Goal: Task Accomplishment & Management: Manage account settings

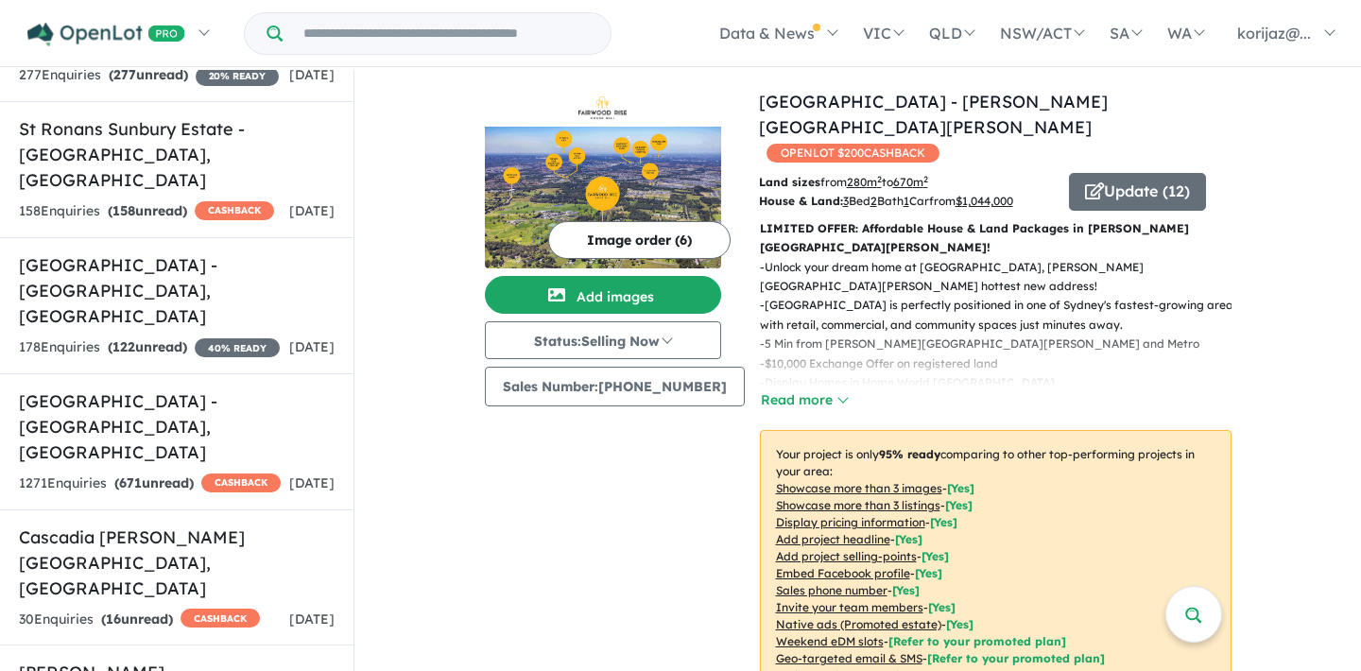
scroll to position [4614, 0]
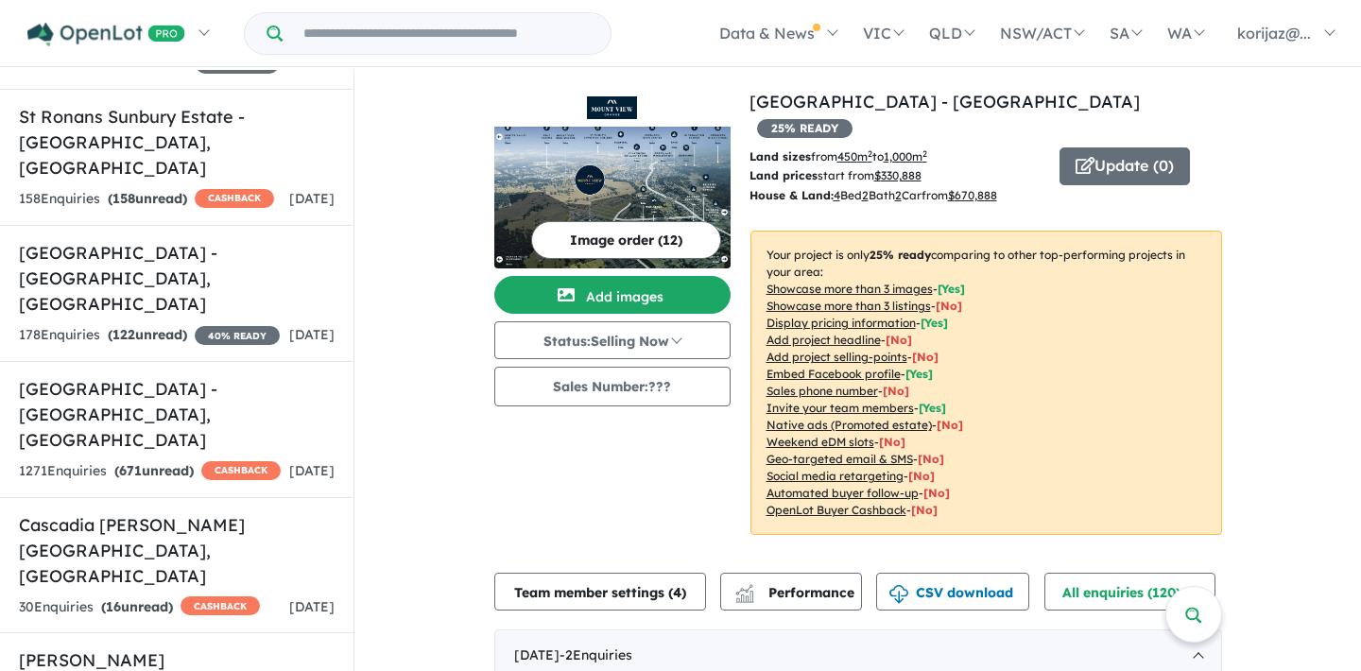
click at [642, 573] on button "Team member settings ( 4 )" at bounding box center [600, 592] width 212 height 38
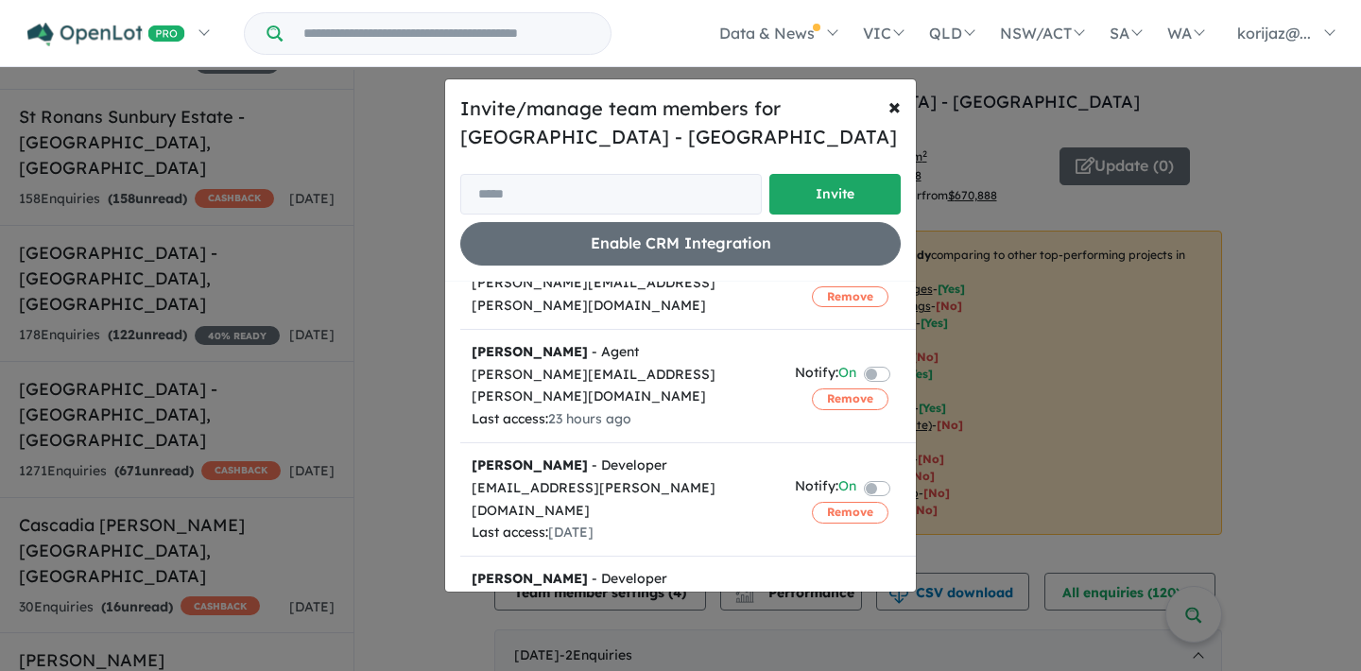
scroll to position [89, 0]
click at [898, 107] on span "×" at bounding box center [894, 106] width 12 height 28
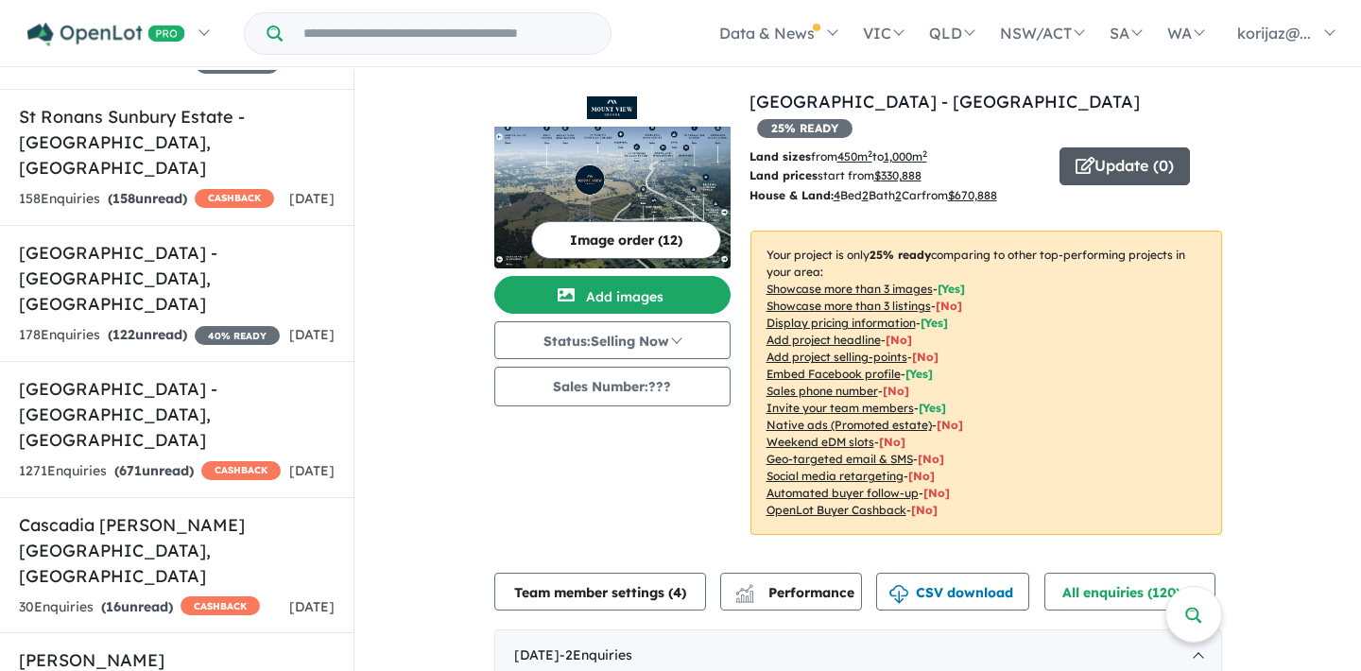
click at [1112, 147] on button "Update ( 0 )" at bounding box center [1124, 166] width 130 height 38
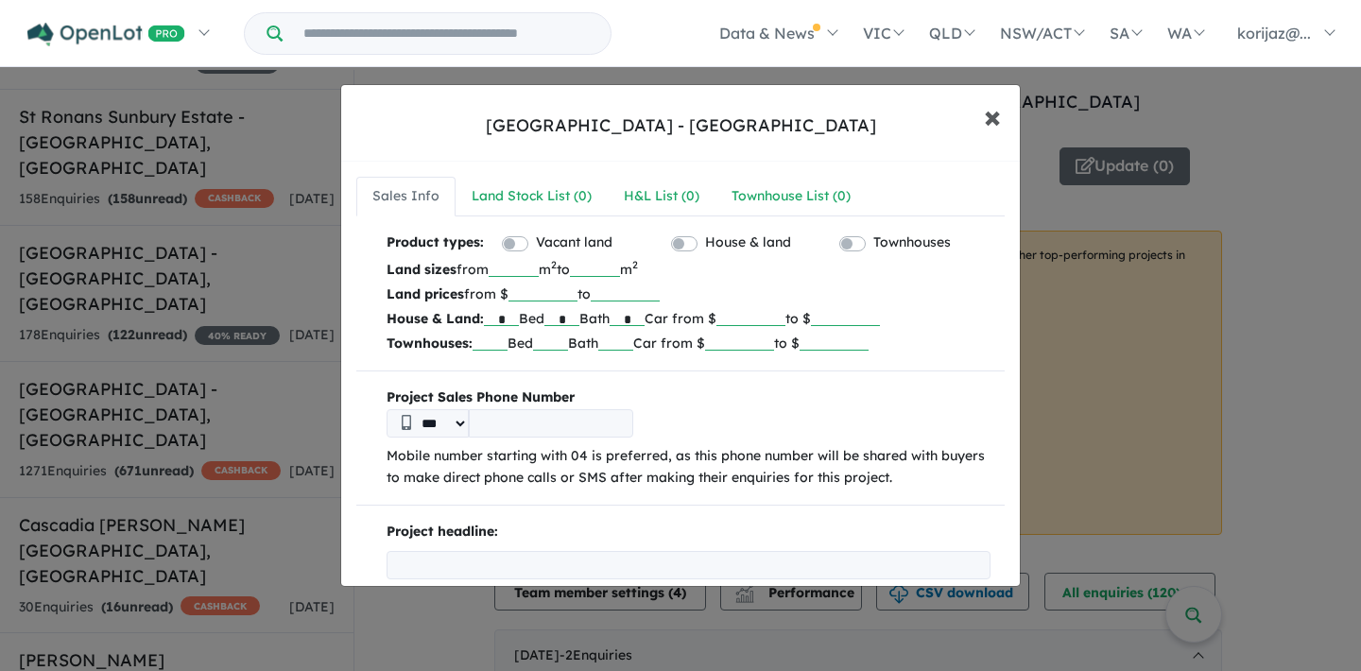
click at [1002, 114] on button "× Close" at bounding box center [992, 116] width 55 height 51
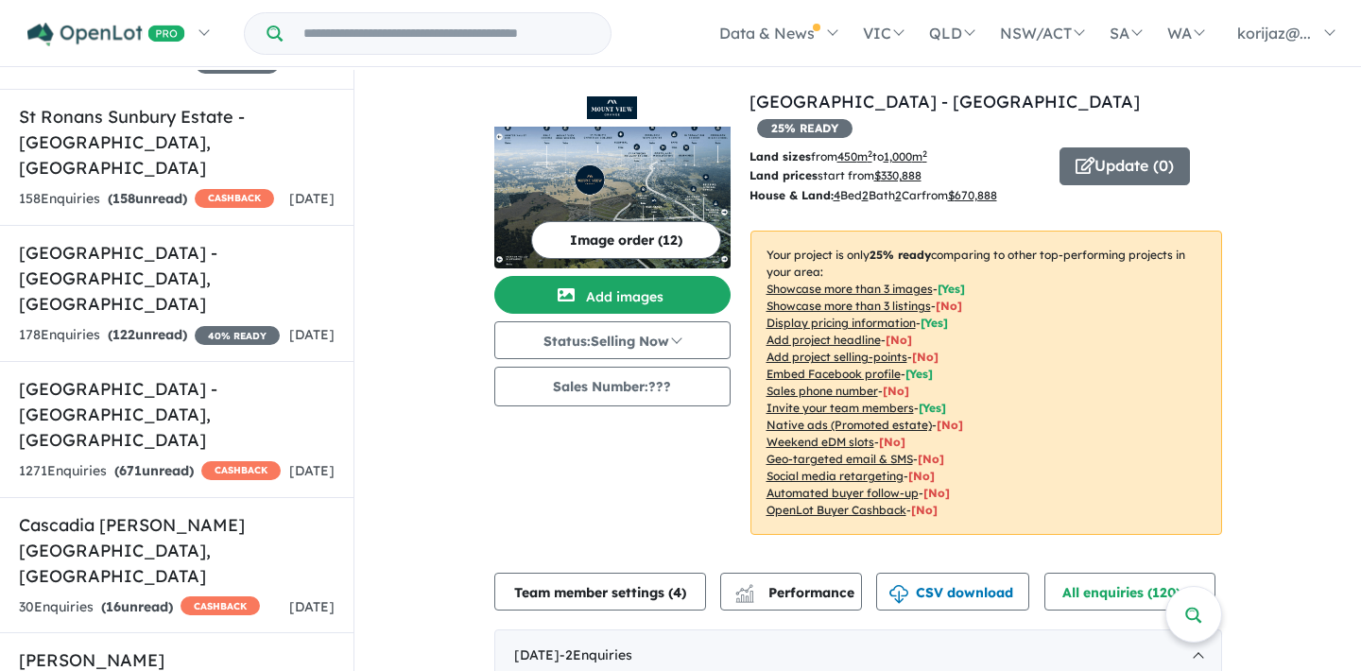
click at [562, 33] on input "Try estate name, suburb, builder or developer" at bounding box center [446, 33] width 320 height 41
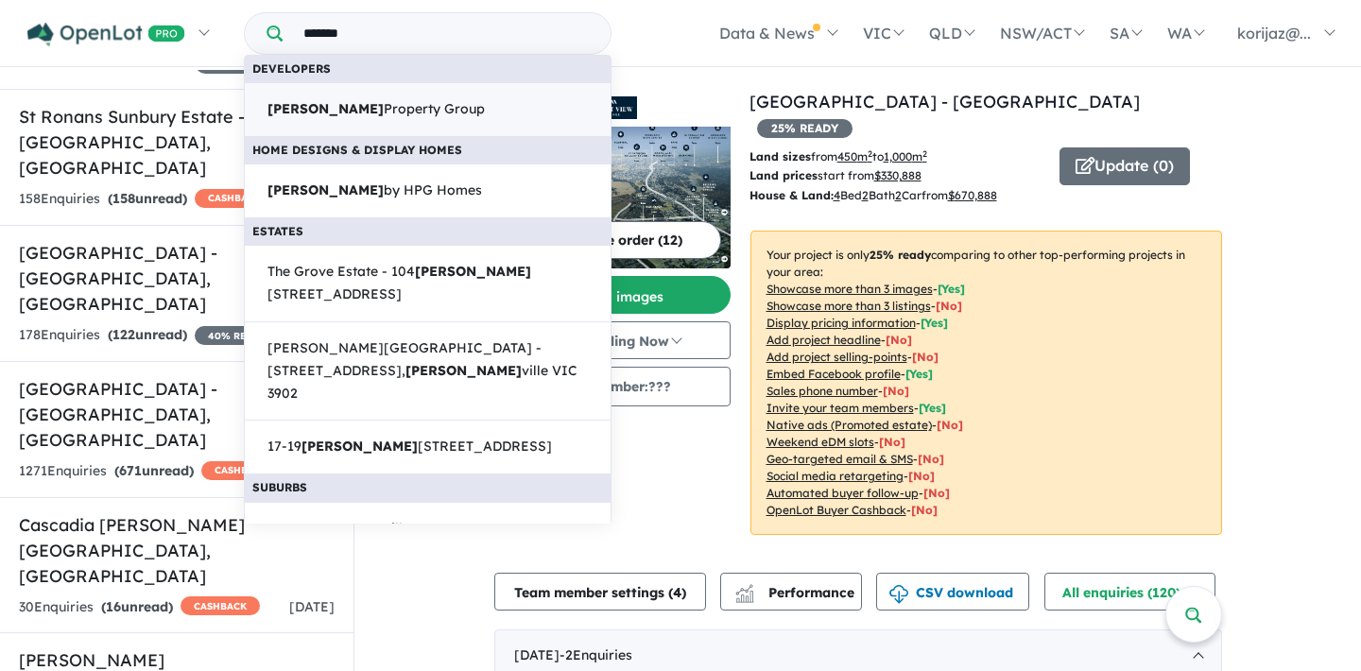
type input "*******"
click at [511, 94] on link "[PERSON_NAME] Property Group" at bounding box center [428, 109] width 368 height 55
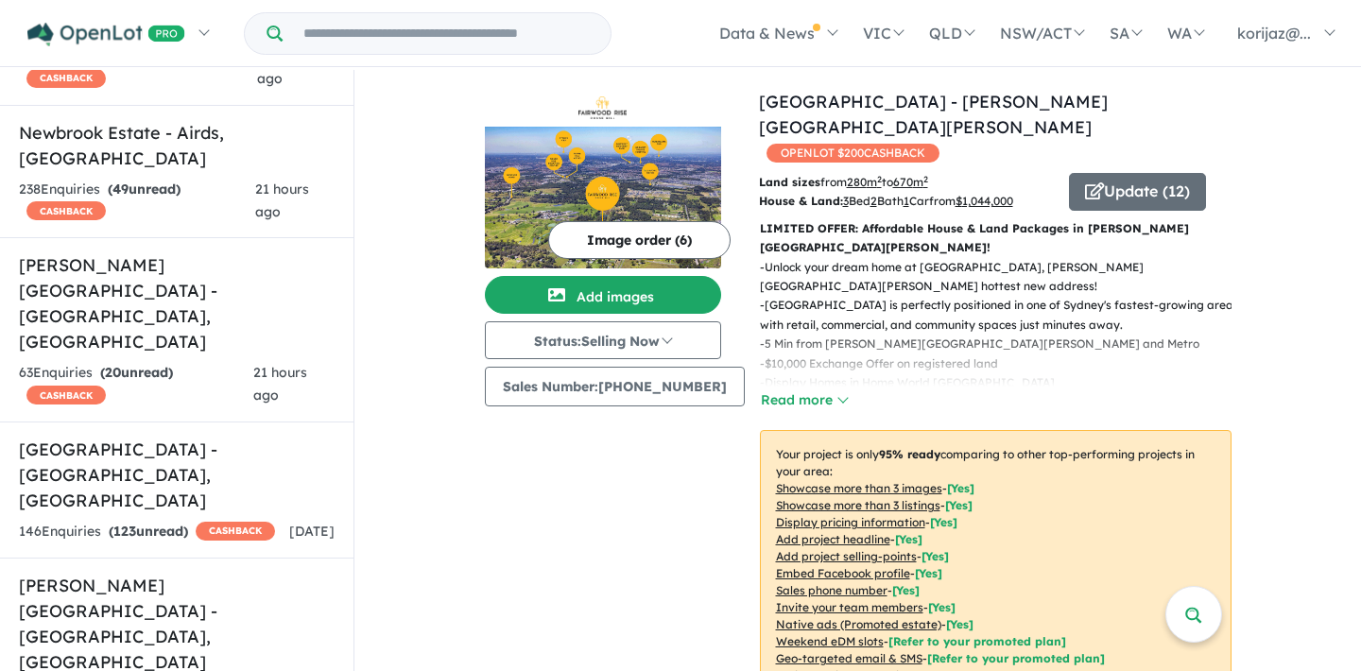
scroll to position [2900, 0]
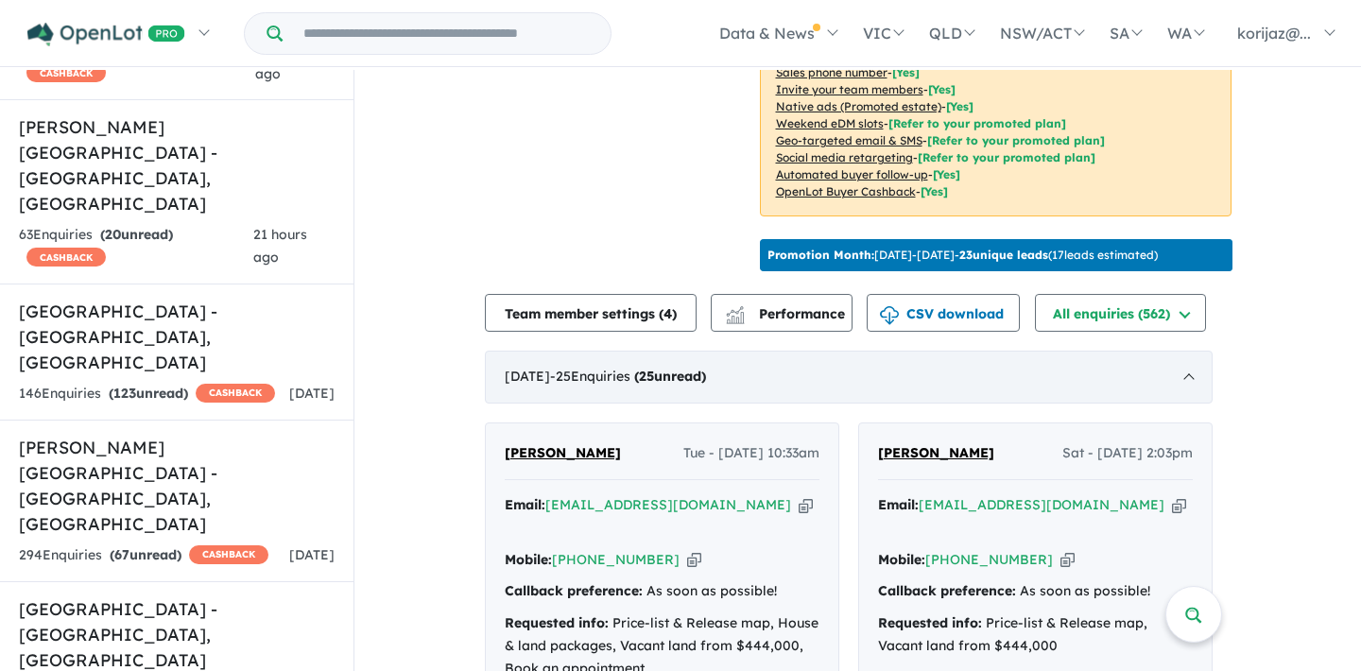
scroll to position [449, 0]
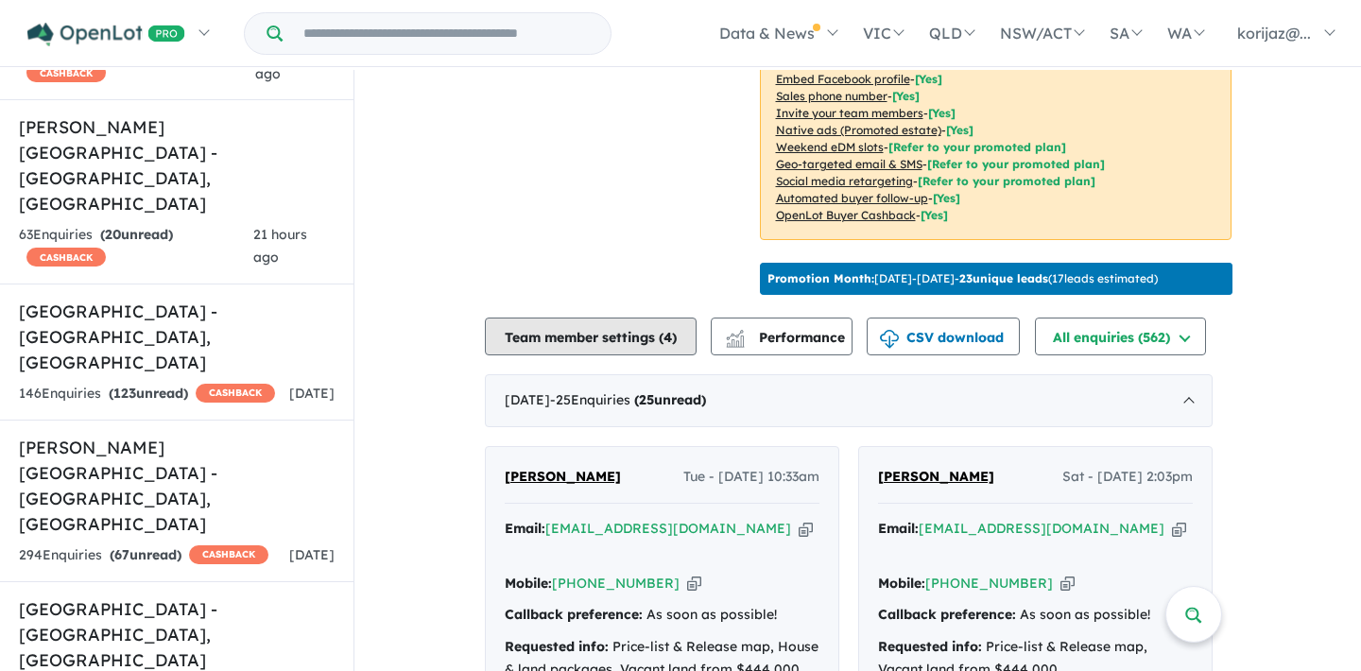
click at [628, 343] on button "Team member settings ( 4 )" at bounding box center [591, 336] width 212 height 38
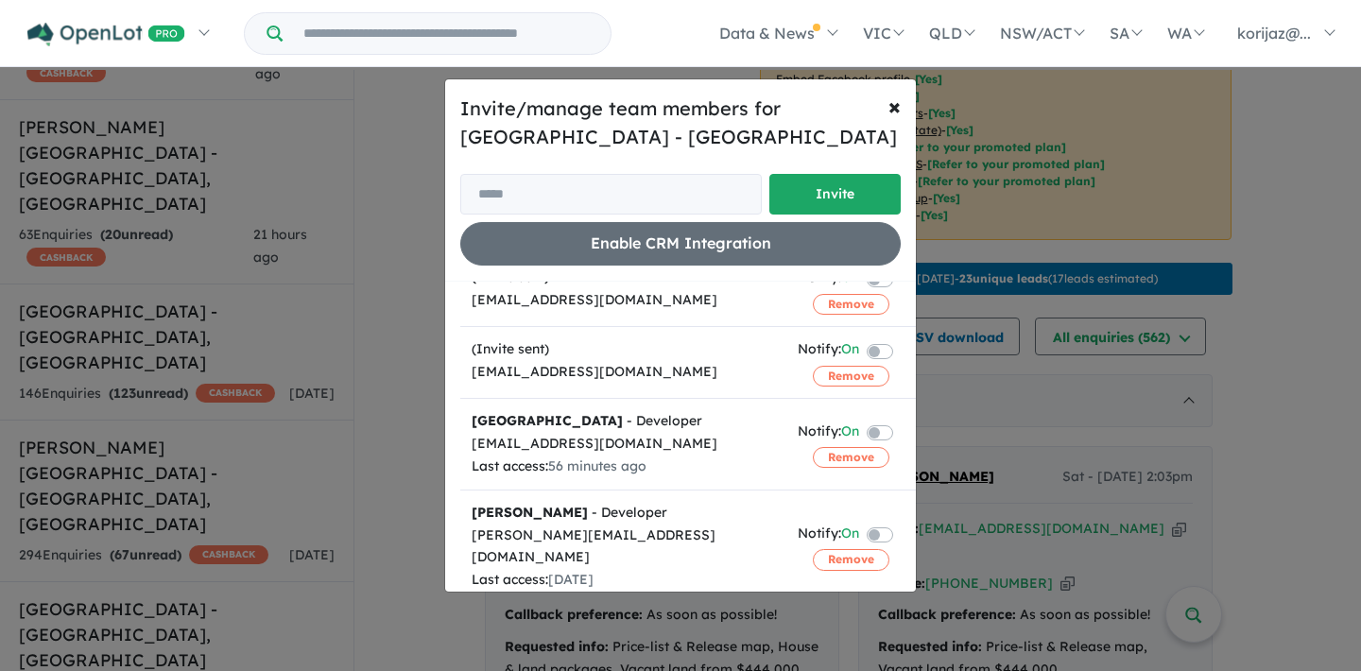
scroll to position [71, 0]
click at [897, 99] on span "×" at bounding box center [894, 106] width 12 height 28
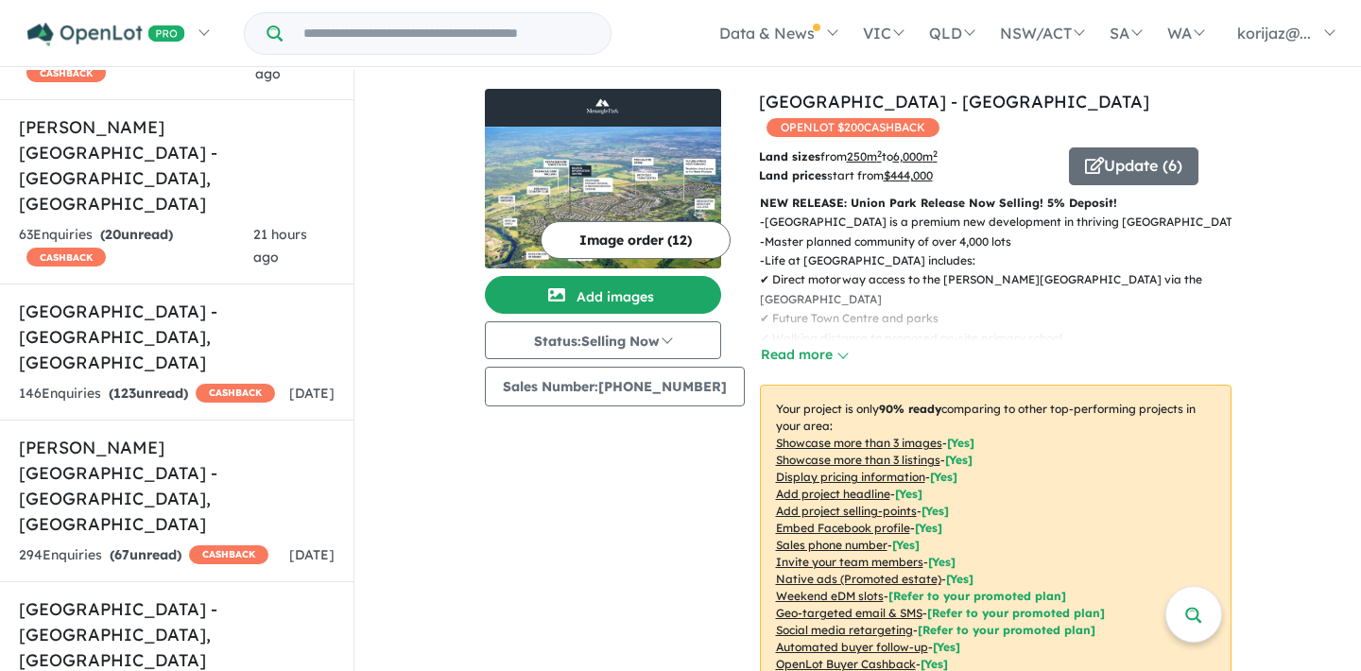
scroll to position [0, 0]
click at [1147, 166] on button "Update ( 6 )" at bounding box center [1133, 166] width 129 height 38
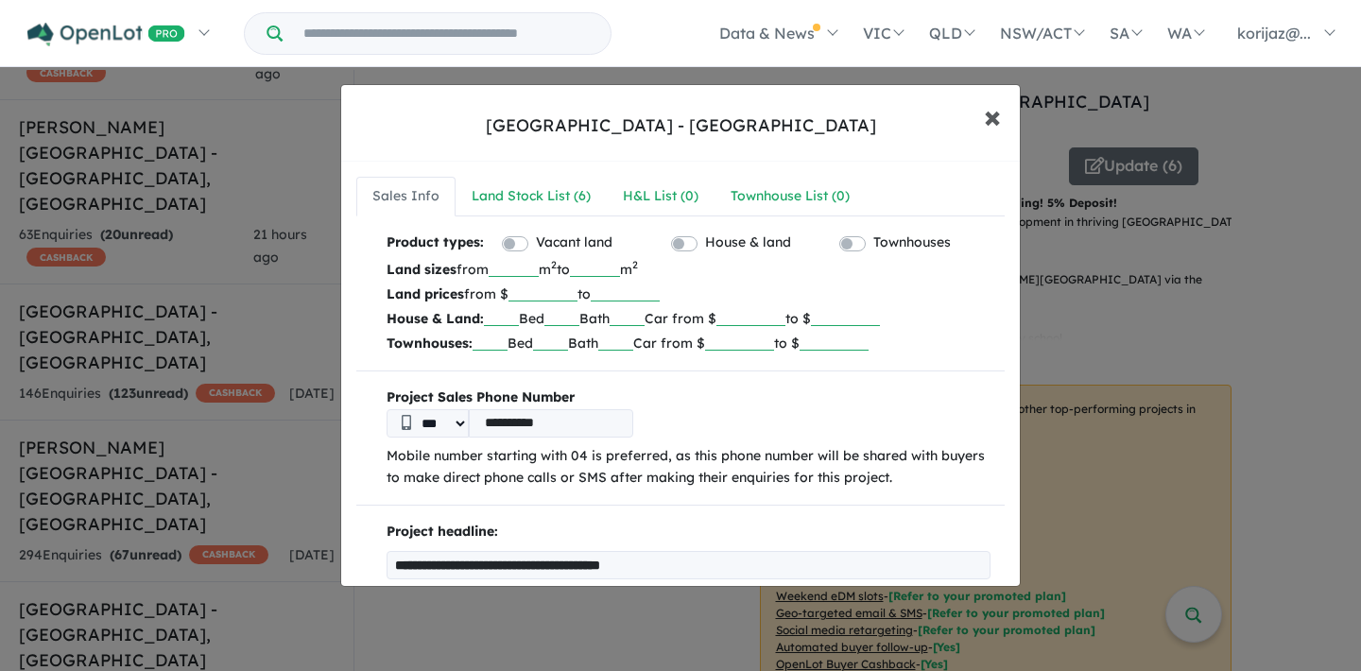
click at [994, 111] on span "×" at bounding box center [992, 115] width 17 height 41
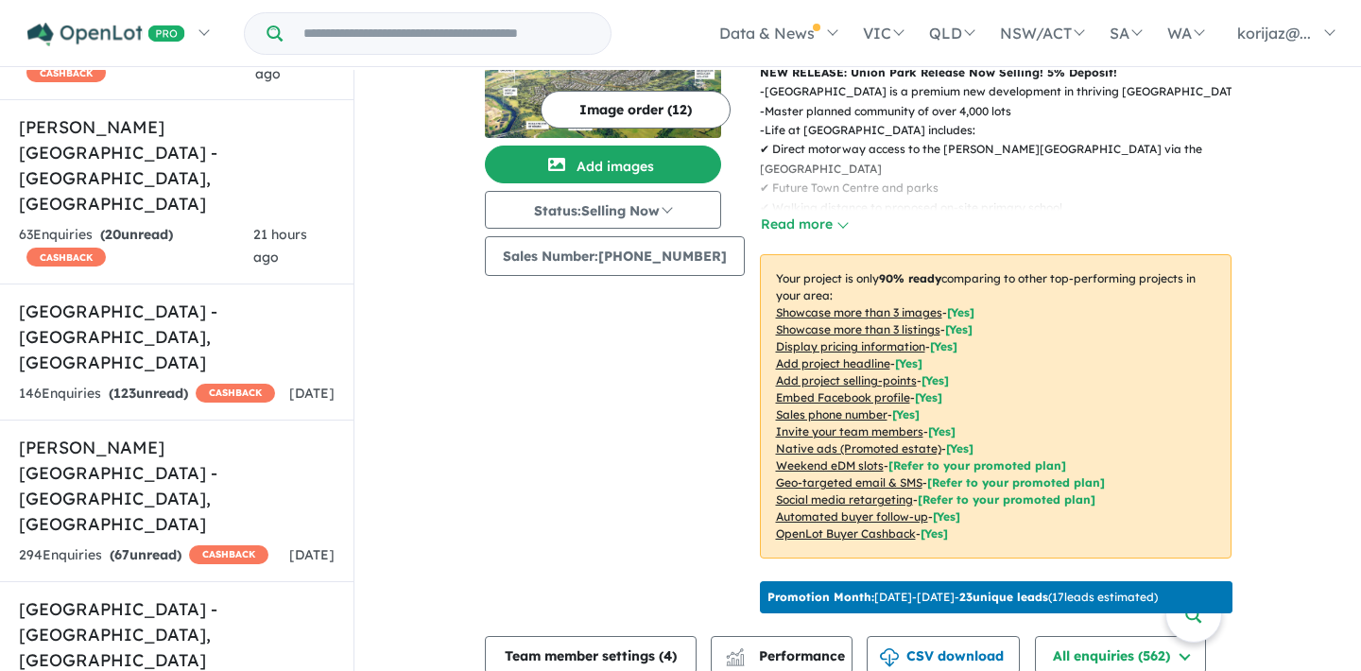
scroll to position [425, 0]
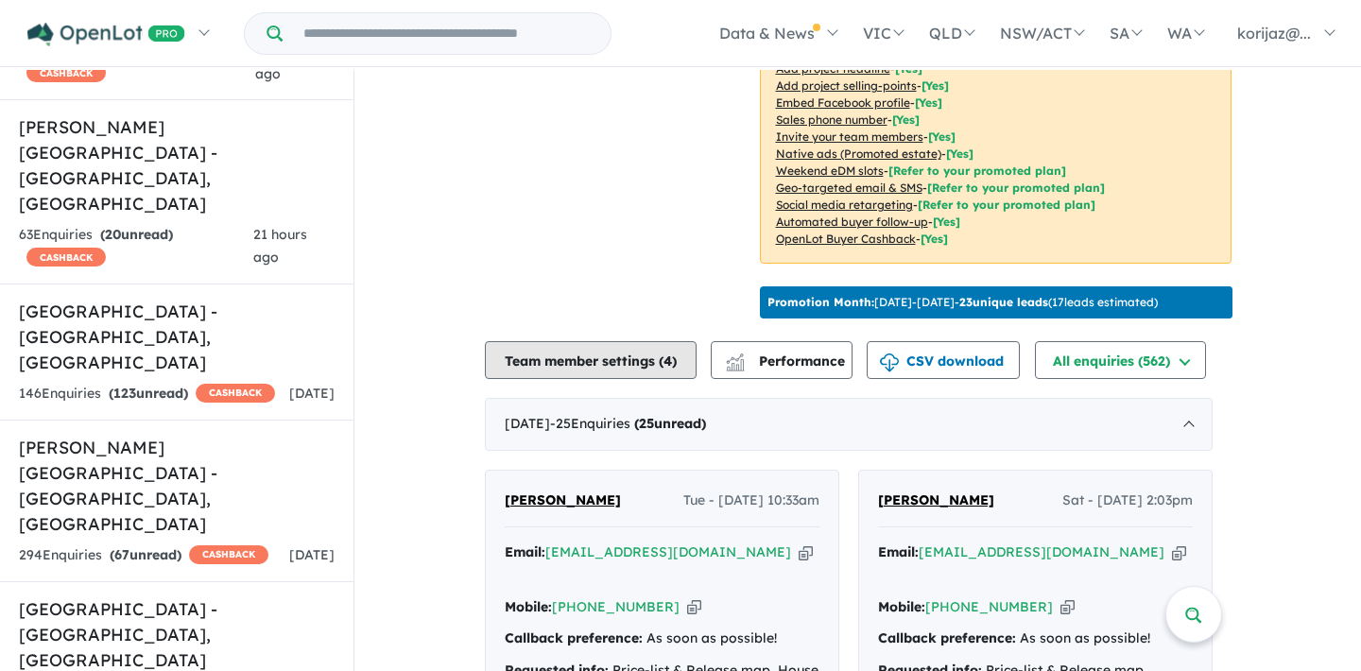
click at [599, 379] on button "Team member settings ( 4 )" at bounding box center [591, 360] width 212 height 38
